Goal: Information Seeking & Learning: Learn about a topic

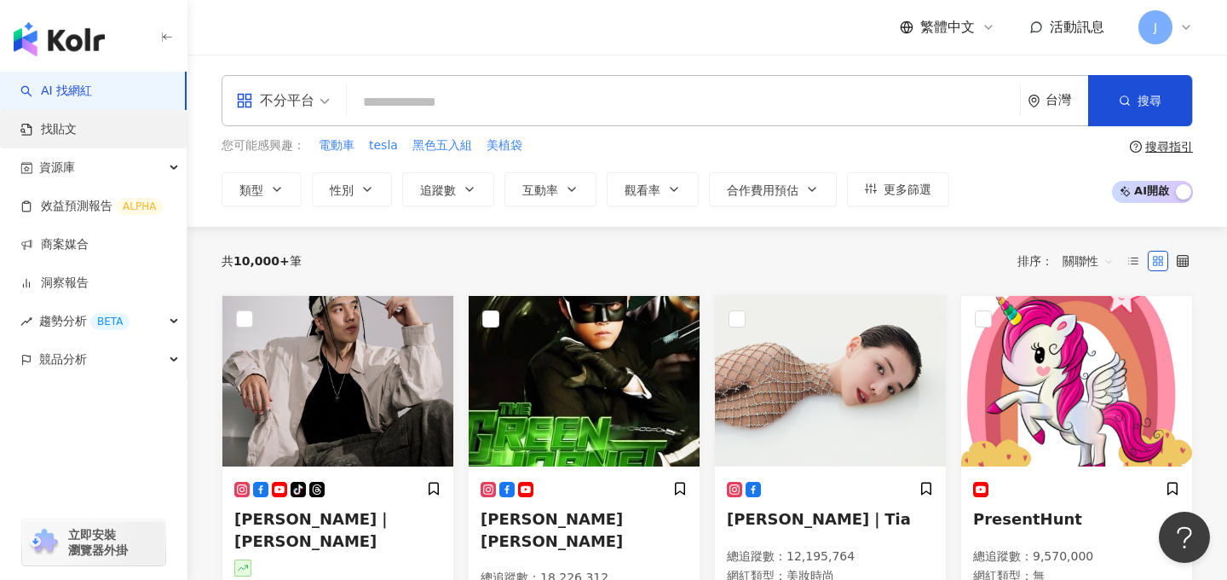
click at [77, 135] on link "找貼文" at bounding box center [48, 129] width 56 height 17
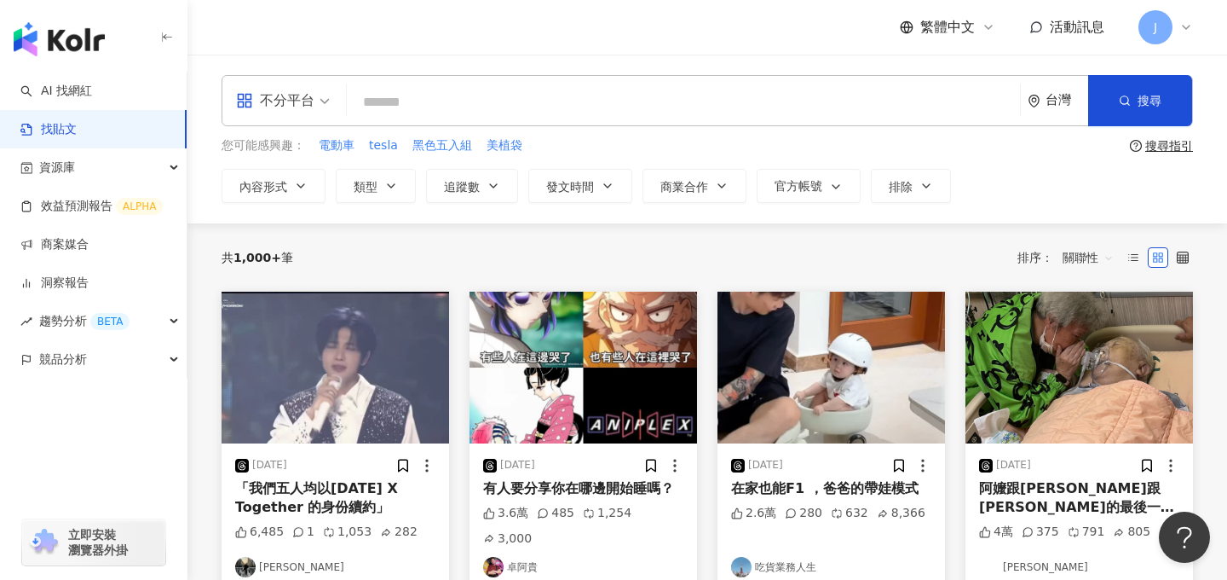
click at [282, 101] on div "不分平台" at bounding box center [275, 100] width 78 height 27
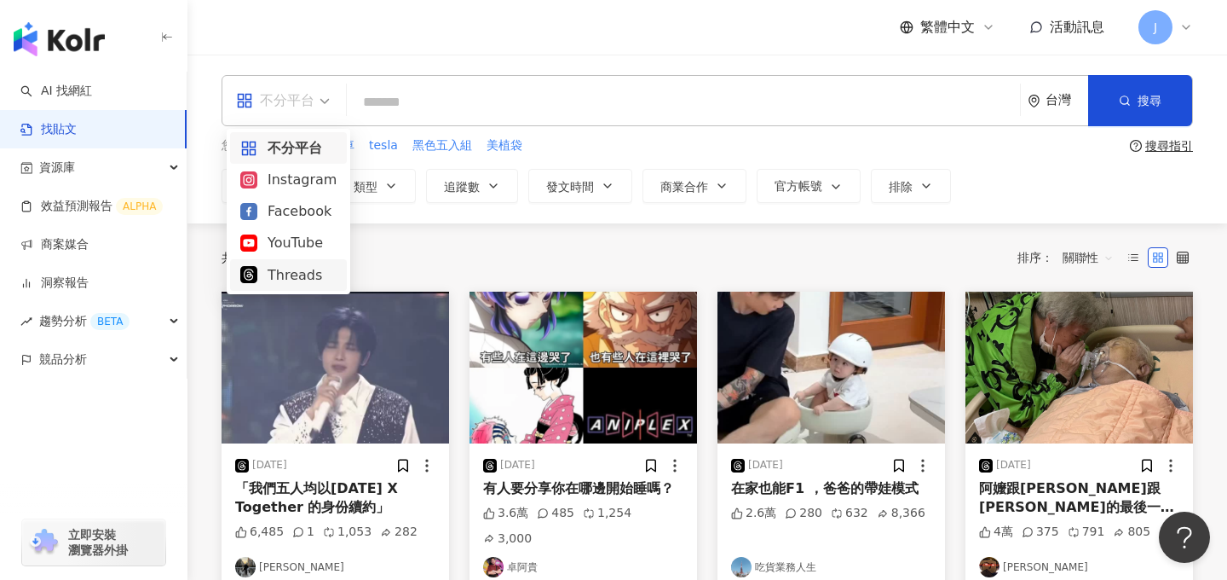
click at [296, 266] on div "Threads" at bounding box center [288, 274] width 96 height 21
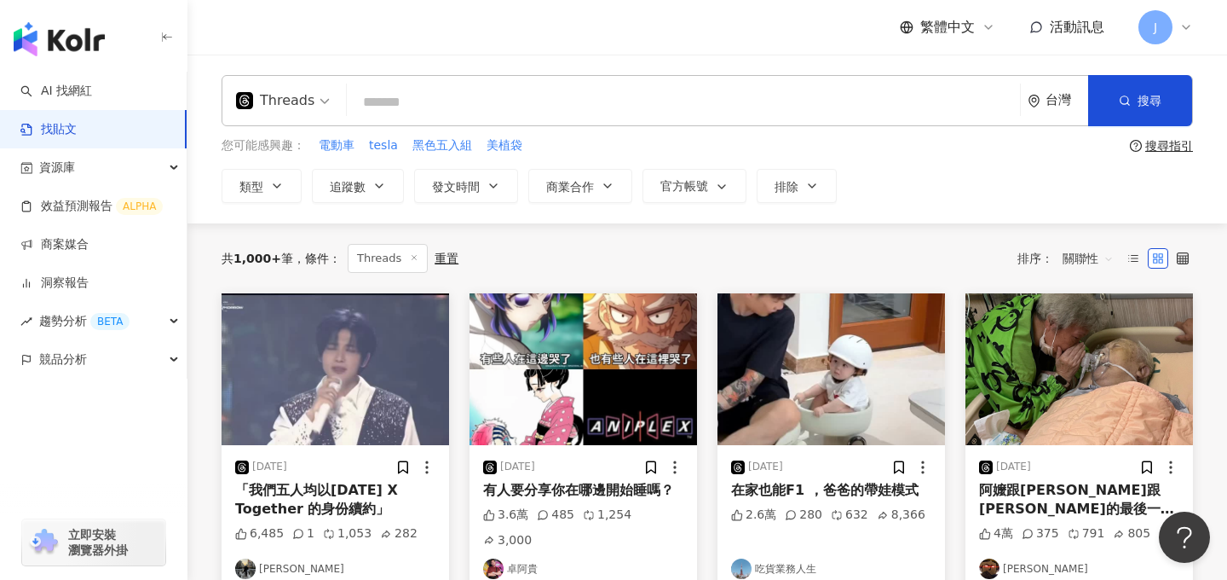
click at [356, 366] on img at bounding box center [336, 369] width 228 height 152
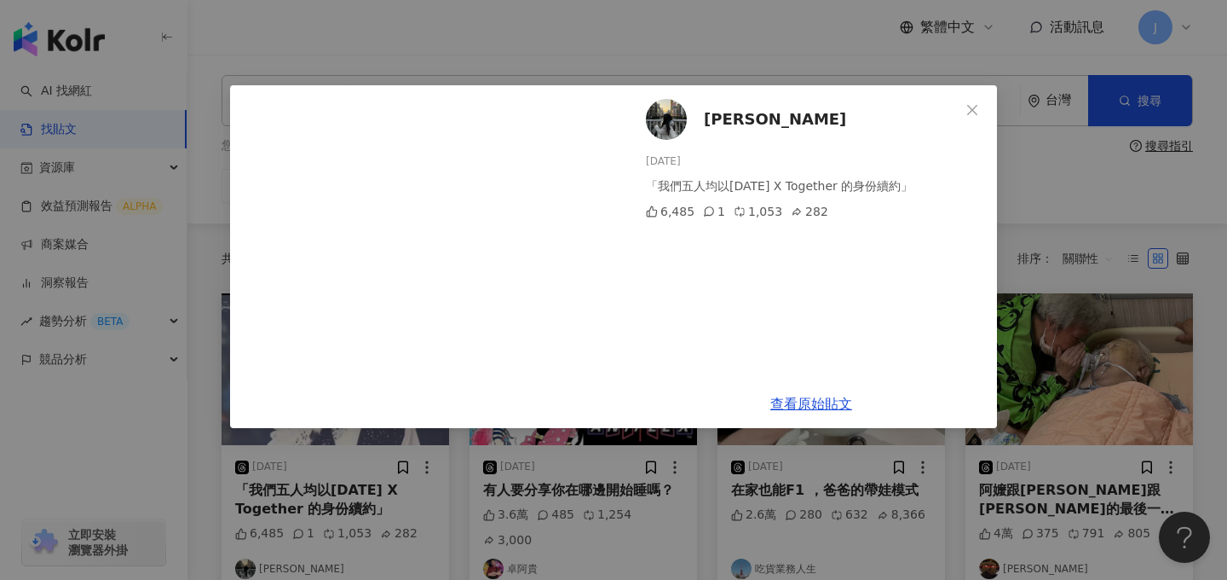
click at [691, 292] on div "[PERSON_NAME] [DATE] 「我們五人均以[DATE] X Together 的身份續約」 6,485 1 1,053 282" at bounding box center [812, 232] width 372 height 294
click at [690, 45] on div "[PERSON_NAME] [DATE] 「我們五人均以[DATE] X Together 的身份續約」 6,485 1 1,053 282 查看原始貼文" at bounding box center [613, 290] width 1227 height 580
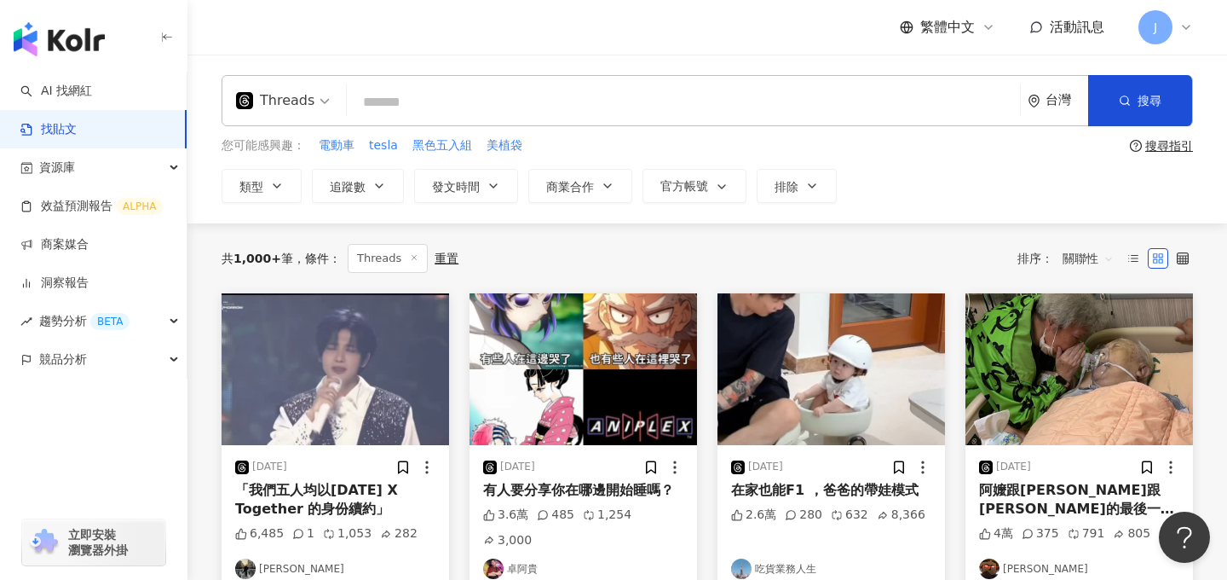
click at [410, 401] on img at bounding box center [336, 369] width 228 height 152
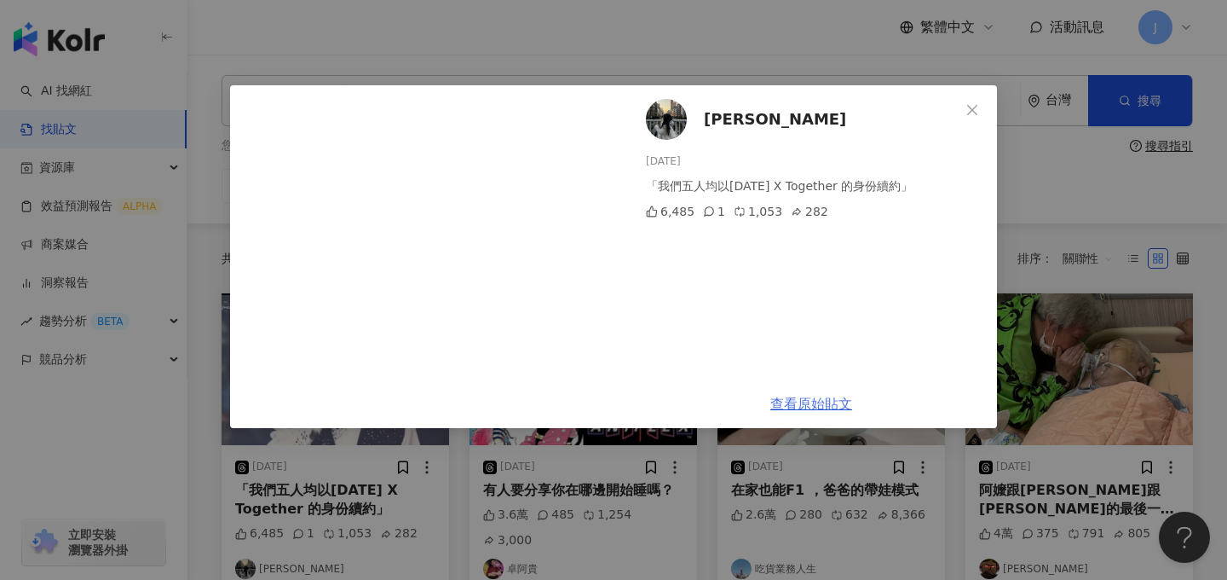
click at [797, 399] on link "查看原始貼文" at bounding box center [811, 403] width 82 height 16
click at [972, 106] on icon "close" at bounding box center [973, 110] width 14 height 14
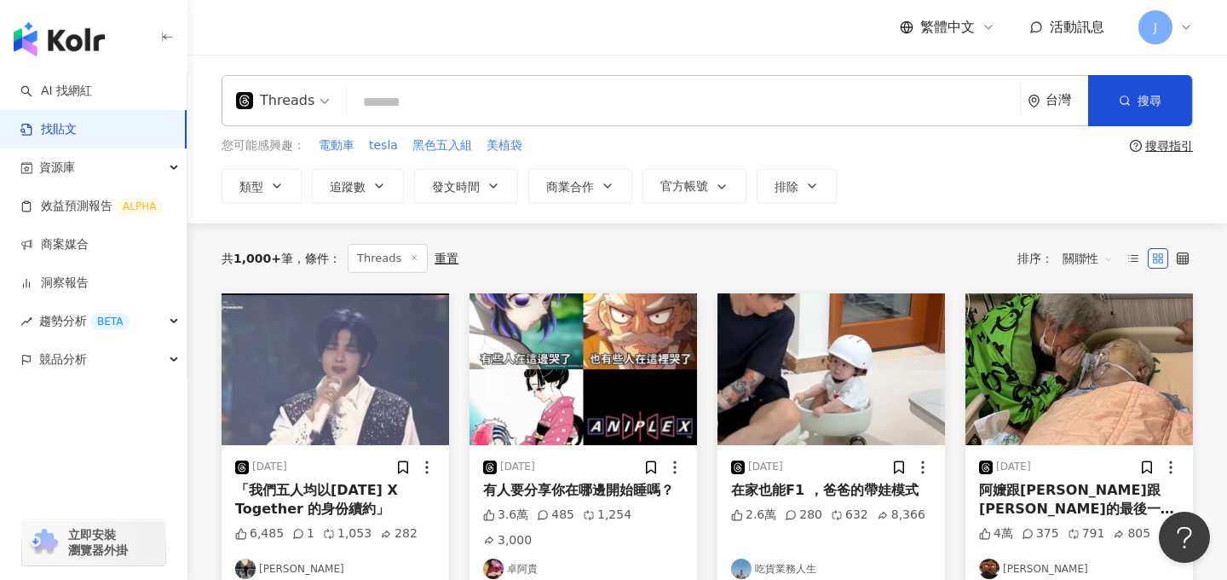
click at [274, 104] on div "Threads" at bounding box center [275, 100] width 78 height 27
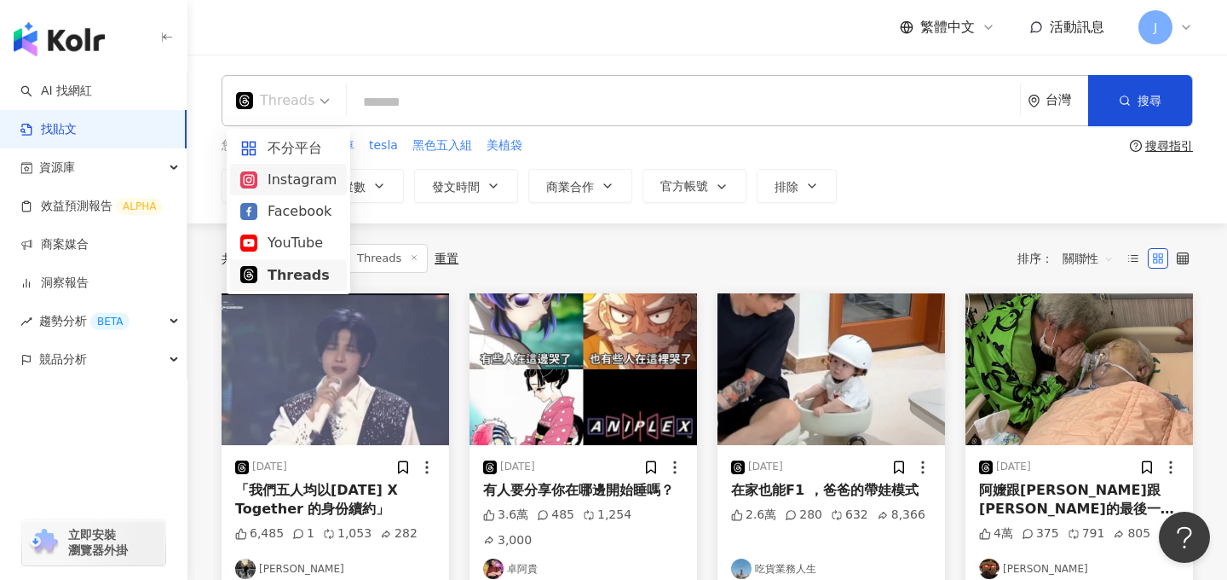
click at [308, 183] on div "Instagram" at bounding box center [288, 179] width 96 height 21
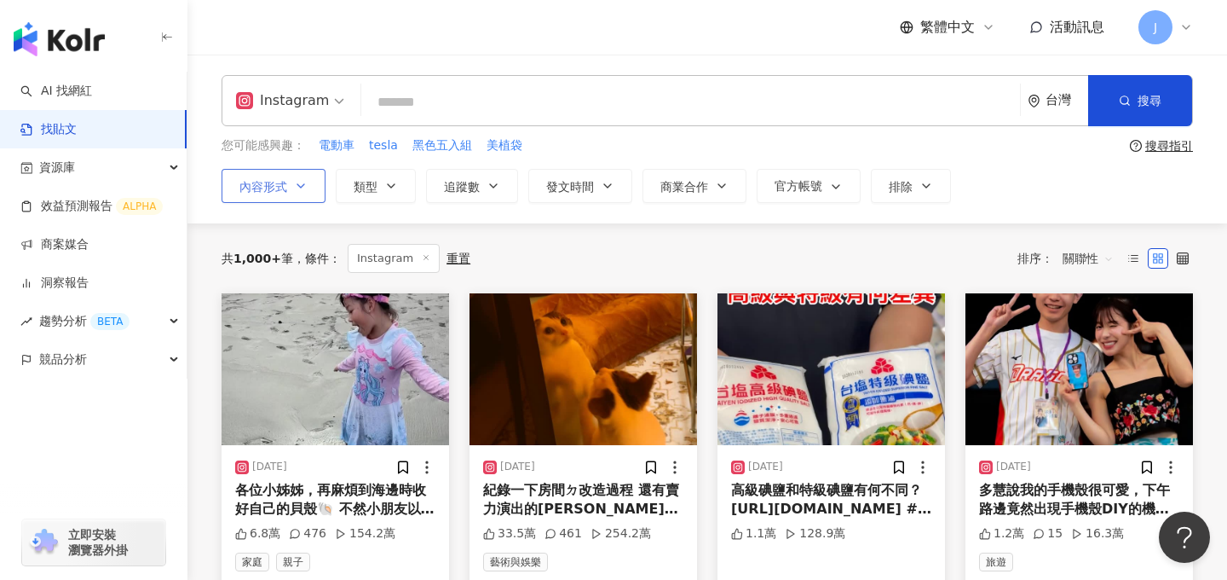
click at [274, 187] on span "內容形式" at bounding box center [263, 187] width 48 height 14
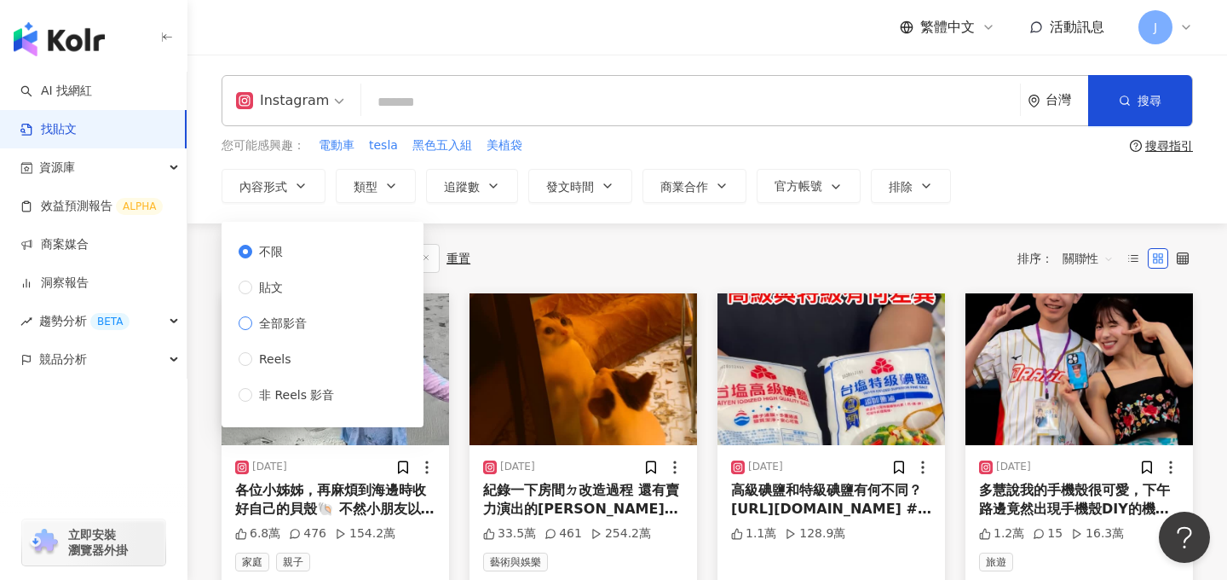
click at [271, 330] on span "全部影音" at bounding box center [282, 323] width 61 height 19
click at [562, 259] on div "共 1,000+ 筆 條件 ： Instagram 重置 排序： 關聯性" at bounding box center [708, 258] width 972 height 29
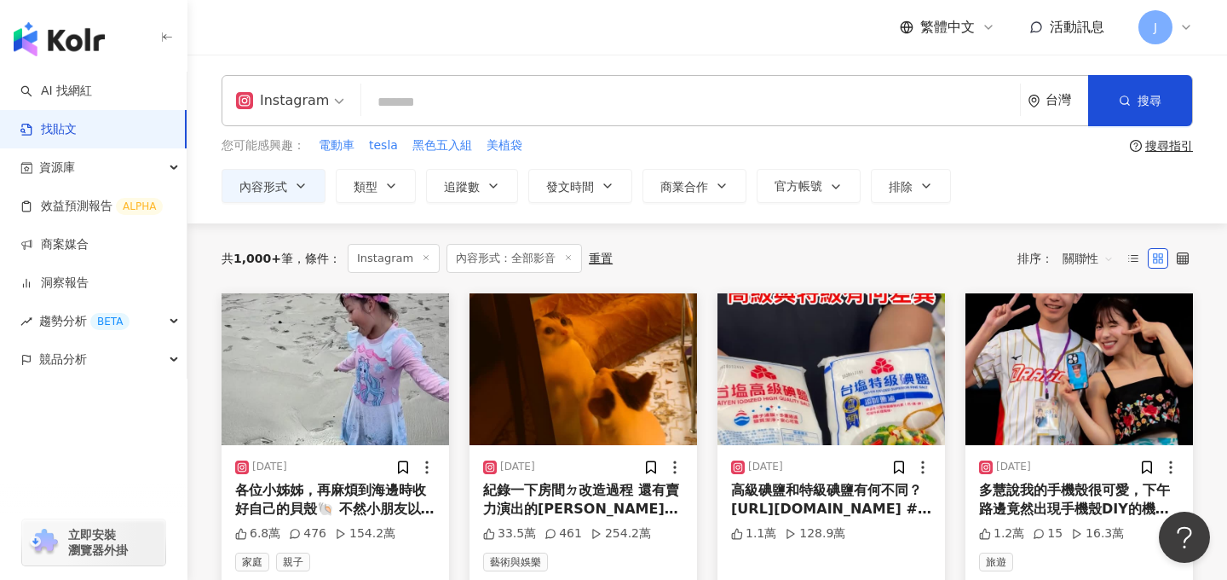
click at [350, 389] on img at bounding box center [336, 369] width 228 height 152
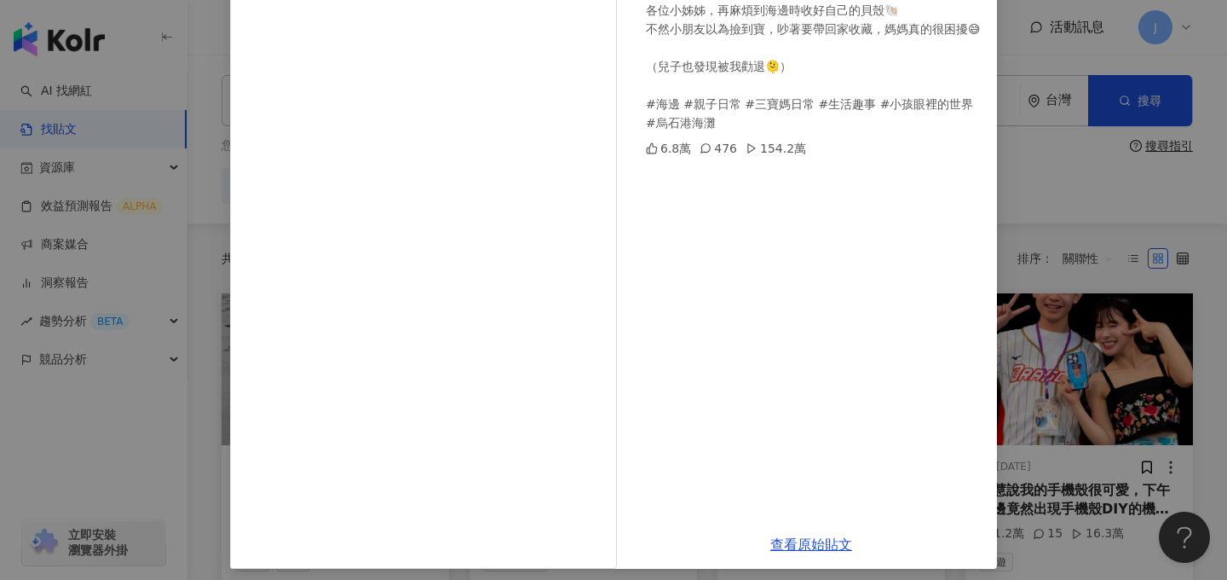
scroll to position [185, 0]
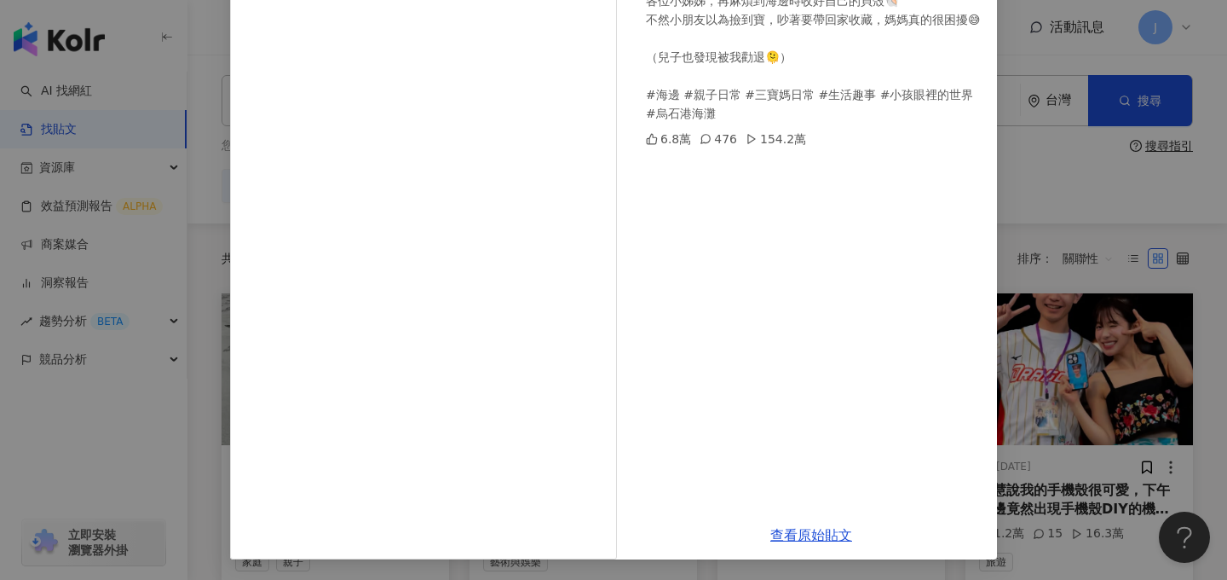
click at [1066, 185] on div "[PERSON_NAME]/竣[PERSON_NAME]馜妹 三寶媽咪 [DATE] 各位小姊姊，再麻煩到海邊時收好自己的貝殼🐚 不然小朋友以為撿到寶，吵著要…" at bounding box center [613, 290] width 1227 height 580
